Goal: Use online tool/utility: Utilize a website feature to perform a specific function

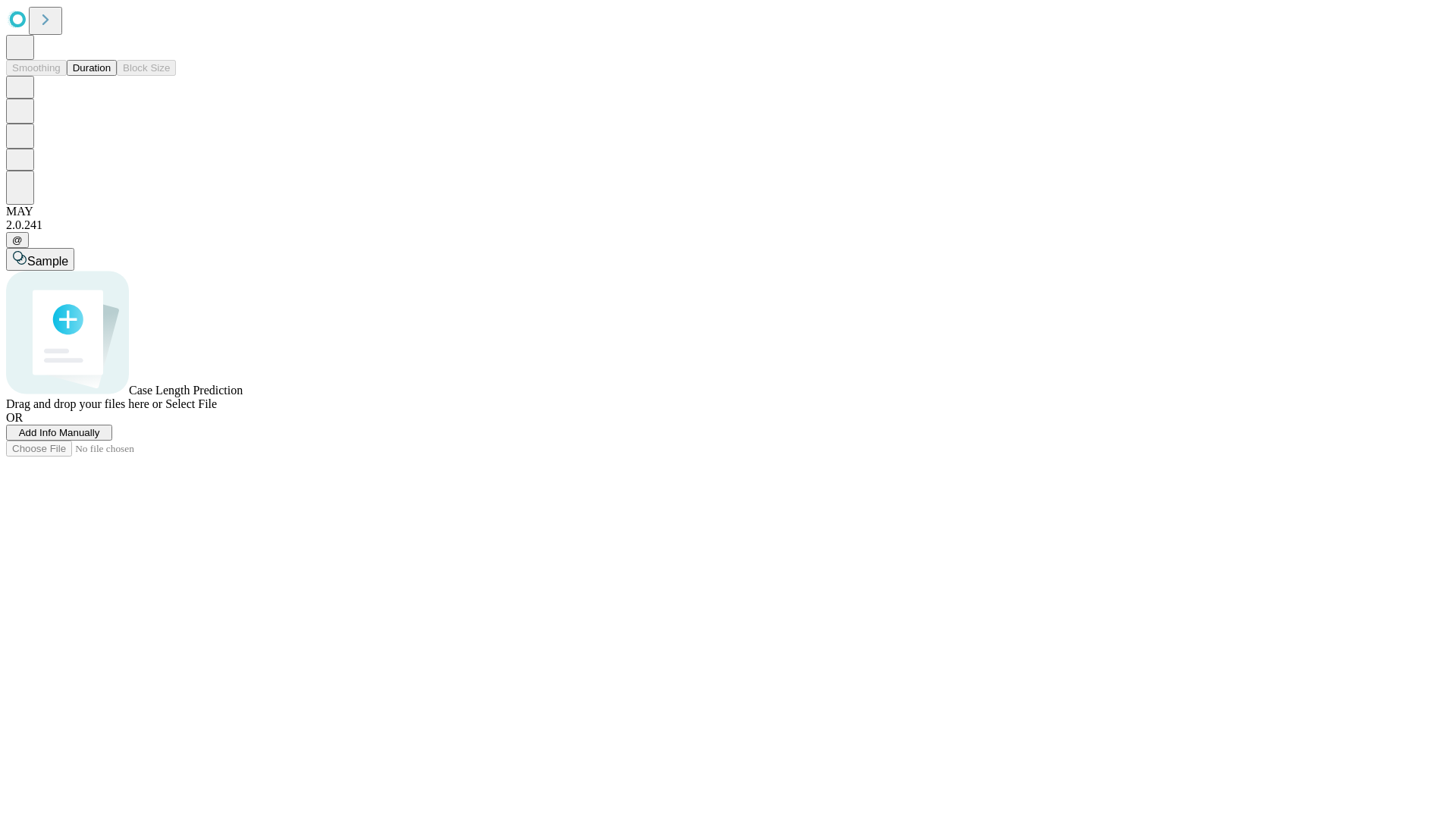
click at [111, 76] on button "Duration" at bounding box center [91, 68] width 51 height 16
click at [217, 410] on span "Select File" at bounding box center [191, 404] width 51 height 13
